Goal: Transaction & Acquisition: Purchase product/service

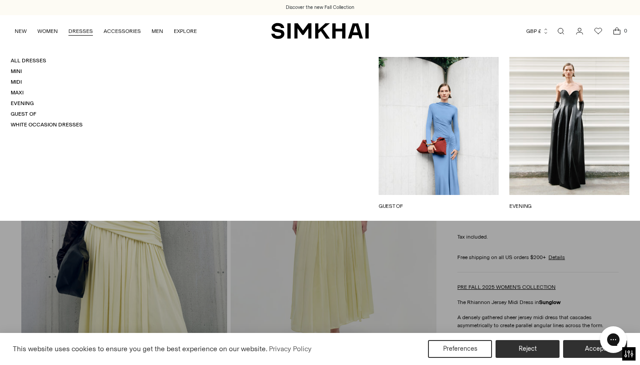
click at [84, 30] on link "DRESSES" at bounding box center [80, 31] width 24 height 20
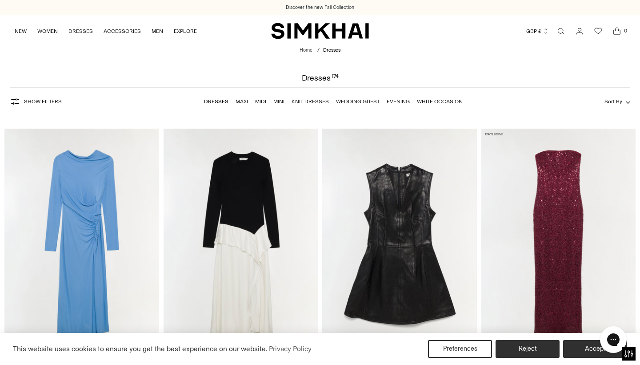
click at [261, 102] on link "Midi" at bounding box center [260, 101] width 11 height 6
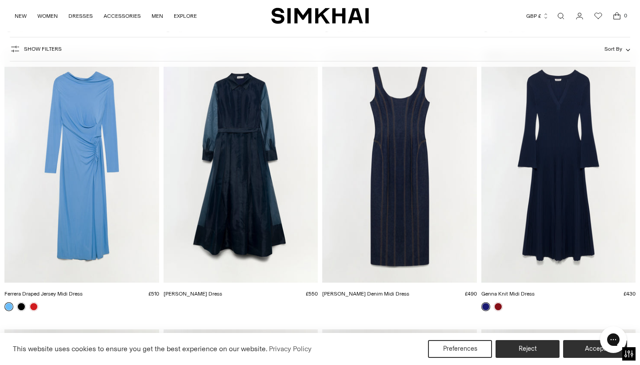
scroll to position [2855, 0]
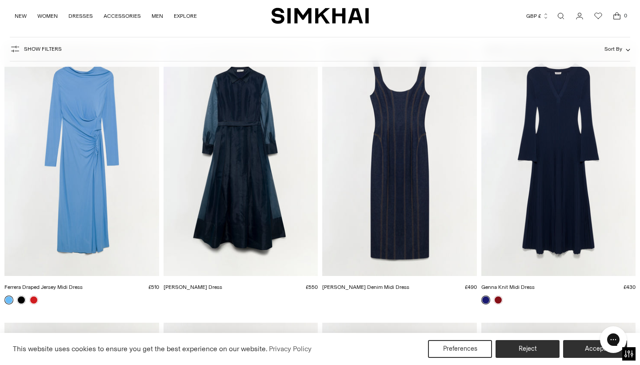
click at [0, 0] on img "Montgomery Dress" at bounding box center [0, 0] width 0 height 0
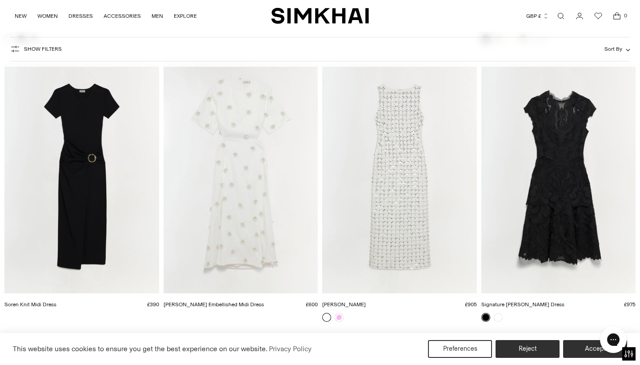
scroll to position [3665, 0]
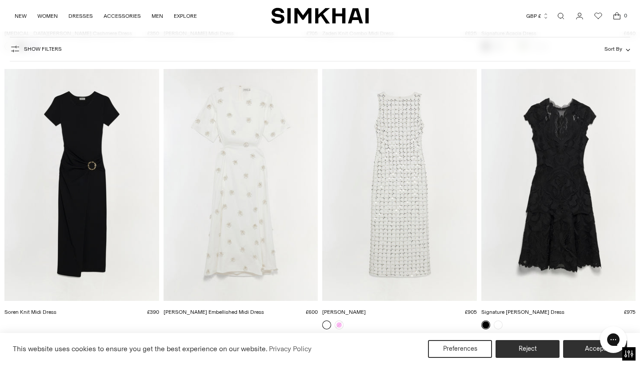
click at [0, 0] on img "Claudia Dress" at bounding box center [0, 0] width 0 height 0
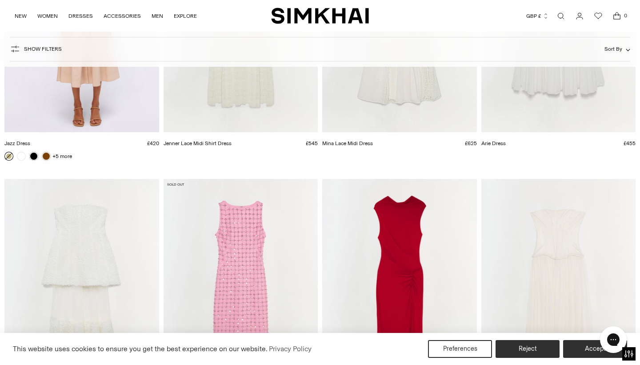
scroll to position [5502, 0]
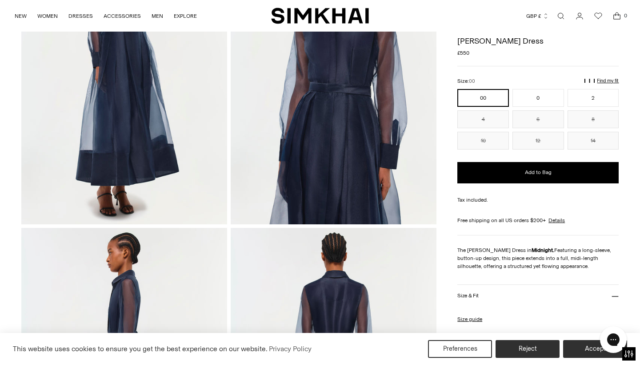
scroll to position [149, 0]
click at [598, 95] on button "2" at bounding box center [594, 98] width 52 height 18
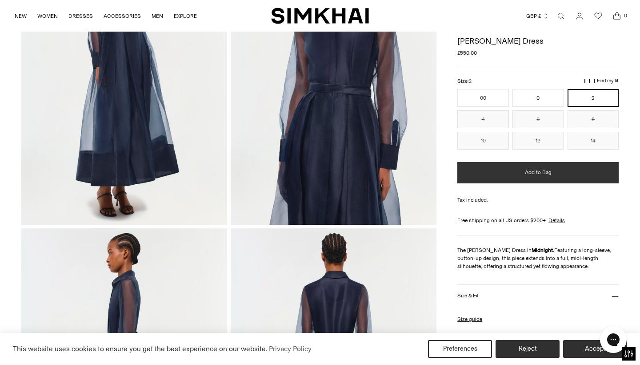
click at [541, 172] on span "Add to Bag" at bounding box center [538, 172] width 27 height 8
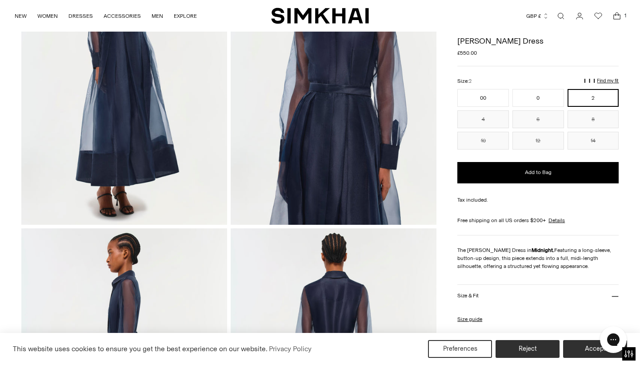
scroll to position [96, 0]
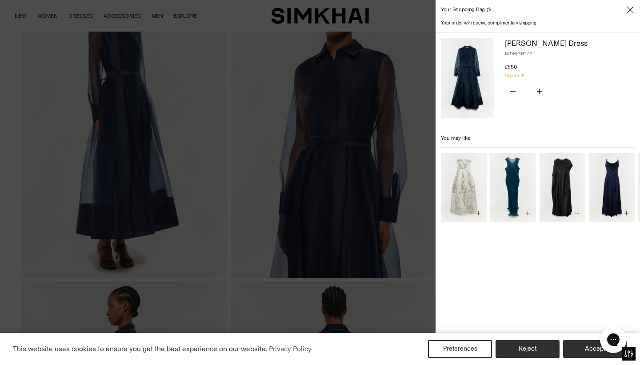
click at [175, 151] on div at bounding box center [320, 182] width 640 height 365
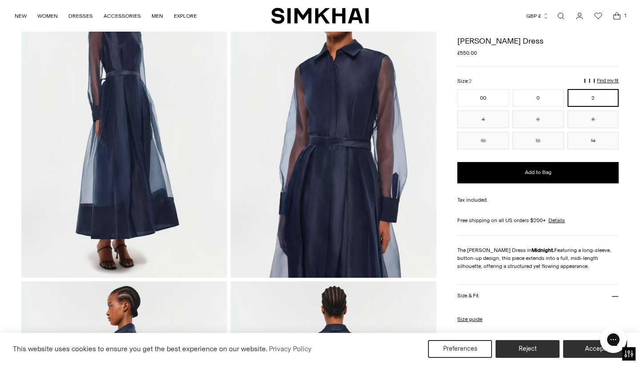
click at [161, 147] on img at bounding box center [124, 122] width 206 height 309
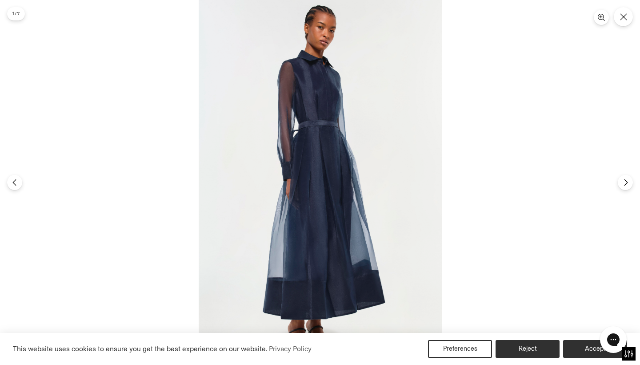
click at [296, 177] on img at bounding box center [320, 182] width 243 height 365
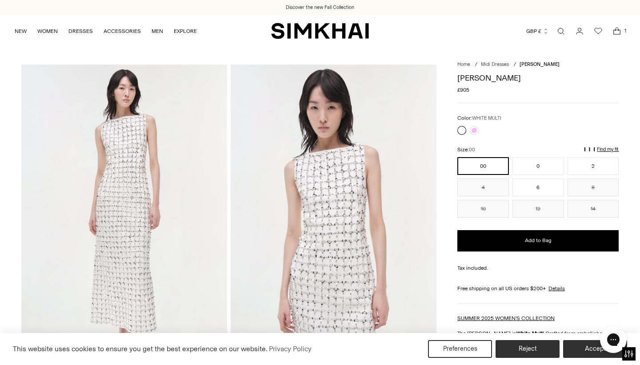
click at [331, 210] on img at bounding box center [334, 218] width 206 height 309
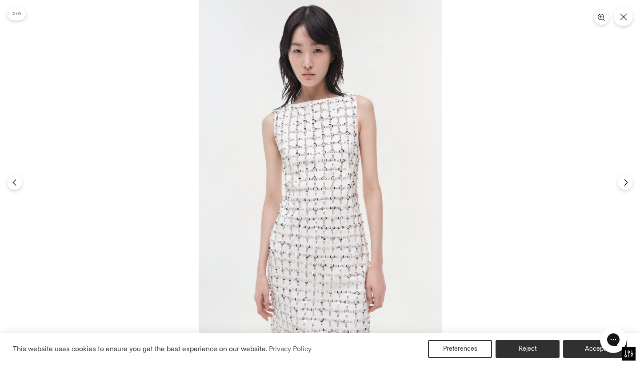
click at [331, 210] on img at bounding box center [320, 182] width 243 height 365
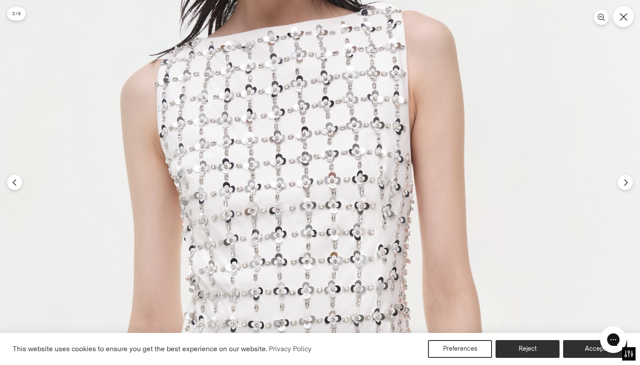
click at [623, 16] on icon "Close" at bounding box center [624, 17] width 8 height 8
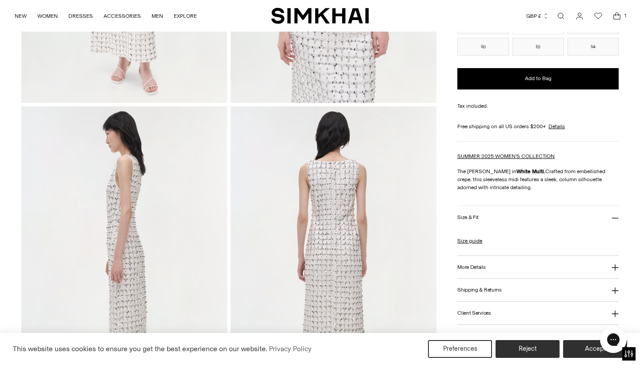
scroll to position [272, 0]
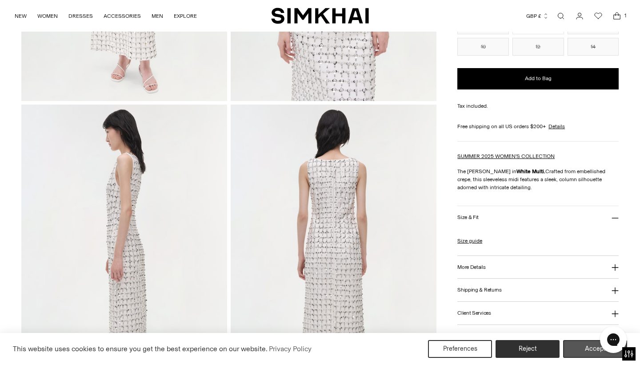
click at [579, 348] on button "Accept" at bounding box center [595, 349] width 64 height 18
